Goal: Information Seeking & Learning: Learn about a topic

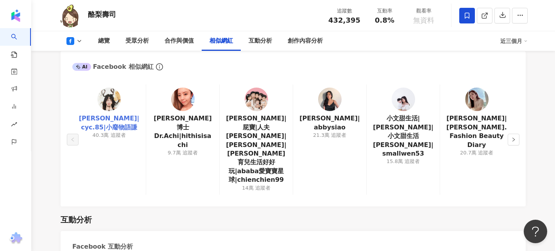
click at [113, 124] on link "陳語謙|cyc.85|小廢物語謙" at bounding box center [109, 123] width 61 height 18
click at [336, 108] on img at bounding box center [329, 99] width 23 height 23
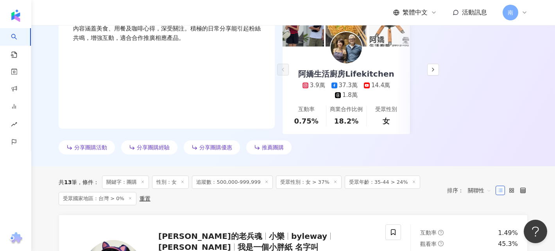
scroll to position [131, 0]
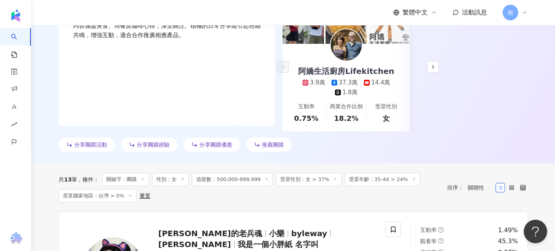
click at [275, 143] on span "推薦團購" at bounding box center [273, 145] width 22 height 6
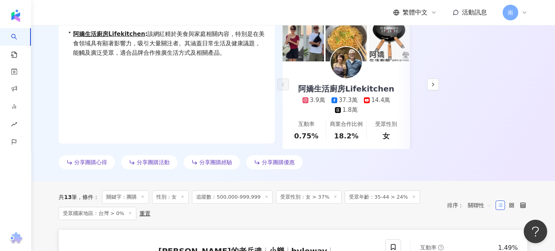
scroll to position [0, 0]
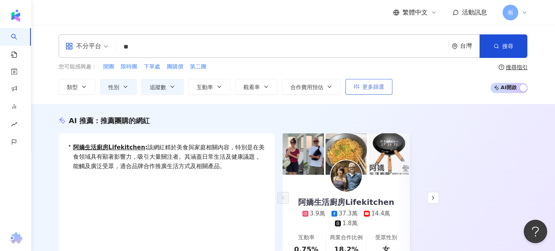
click at [370, 88] on span "更多篩選" at bounding box center [374, 87] width 22 height 6
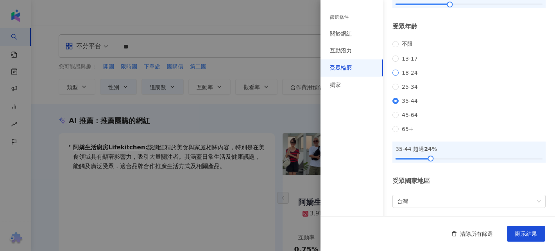
scroll to position [131, 0]
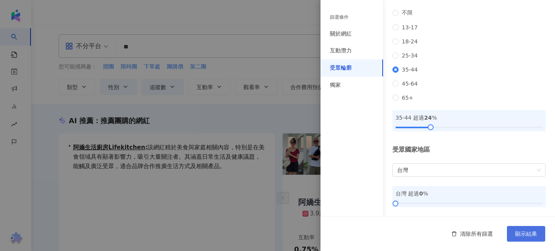
click at [513, 239] on button "顯示結果" at bounding box center [526, 234] width 38 height 16
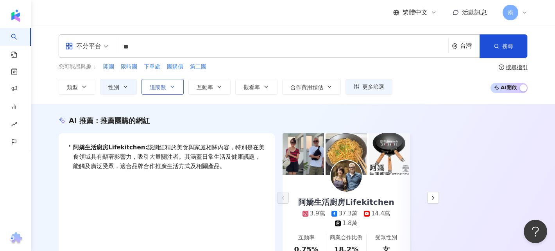
click at [168, 87] on button "追蹤數" at bounding box center [163, 87] width 42 height 16
click at [435, 129] on div "AI 推薦 ： 推薦團購的網紅 • 阿嬌生活廚房Lifekitchen : 該網紅精於美食與家庭相關內容，特別是在美食領域具有顯著影響力，吸引大量關注者。其涵…" at bounding box center [293, 201] width 501 height 170
click at [146, 49] on input "**" at bounding box center [282, 47] width 326 height 15
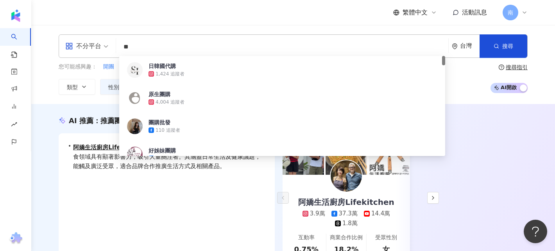
type input "*"
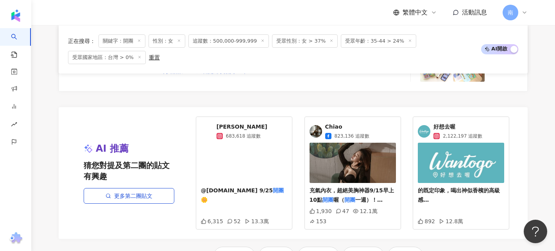
scroll to position [1238, 0]
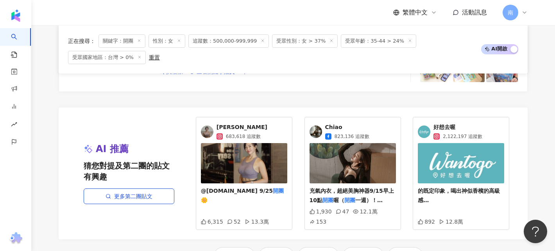
type input "**"
click at [228, 127] on span "Jessica" at bounding box center [242, 128] width 51 height 8
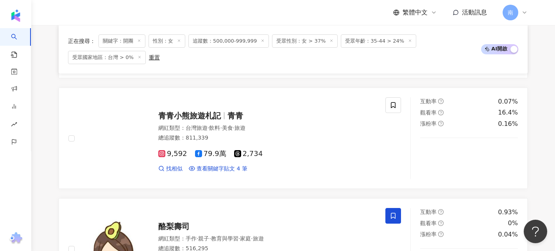
scroll to position [1031, 0]
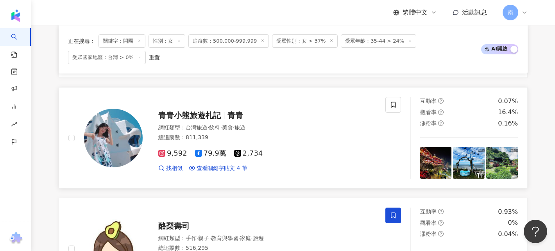
click at [232, 112] on span "青青" at bounding box center [236, 115] width 16 height 9
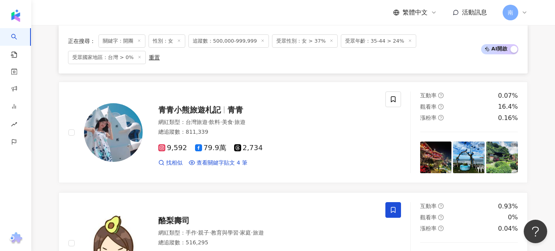
scroll to position [1002, 0]
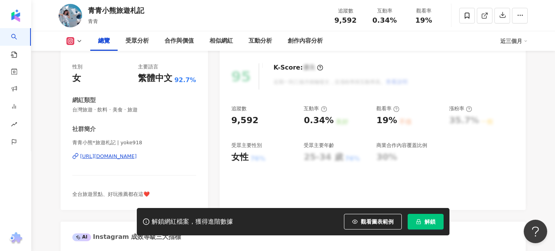
scroll to position [94, 0]
click at [137, 156] on div "[URL][DOMAIN_NAME]" at bounding box center [108, 156] width 57 height 7
click at [428, 219] on span "解鎖" at bounding box center [430, 222] width 11 height 6
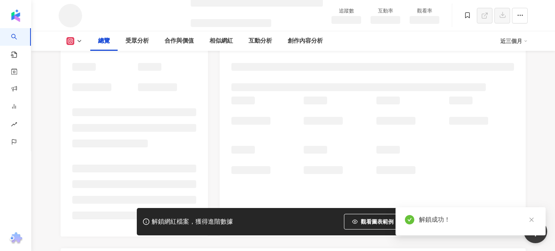
click at [80, 40] on icon at bounding box center [79, 41] width 6 height 6
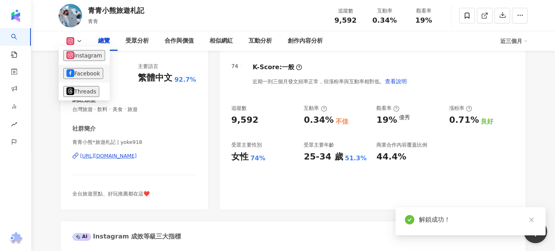
click at [79, 72] on button "Facebook" at bounding box center [83, 73] width 40 height 11
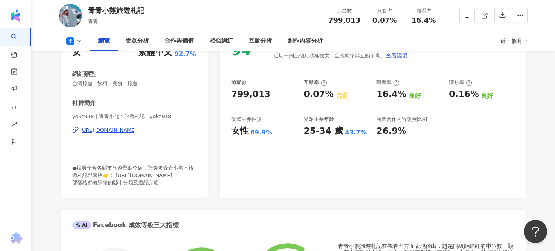
scroll to position [156, 0]
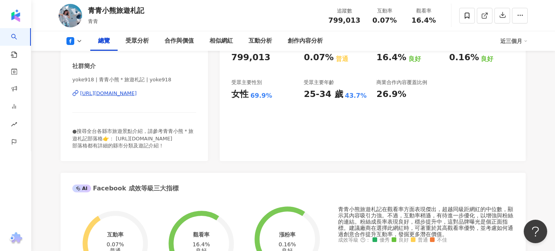
click at [137, 94] on div "[URL][DOMAIN_NAME]" at bounding box center [108, 93] width 57 height 7
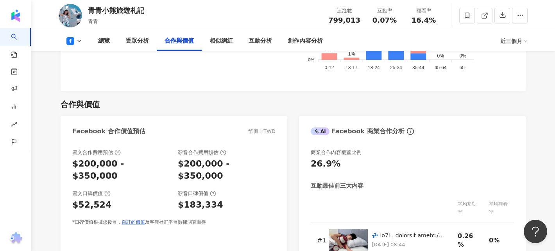
scroll to position [940, 0]
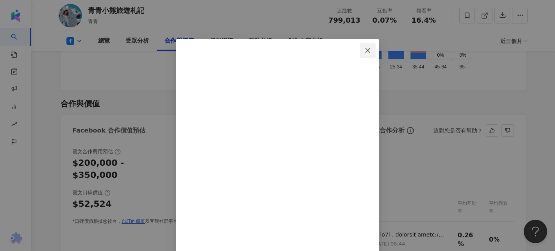
click at [370, 50] on icon "close" at bounding box center [368, 50] width 5 height 5
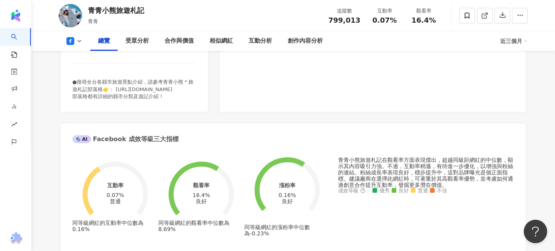
scroll to position [180, 0]
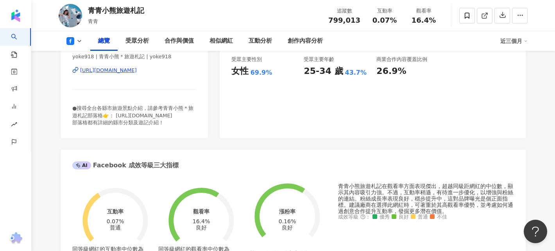
click at [137, 70] on div "[URL][DOMAIN_NAME]" at bounding box center [108, 70] width 57 height 7
